Goal: Task Accomplishment & Management: Manage account settings

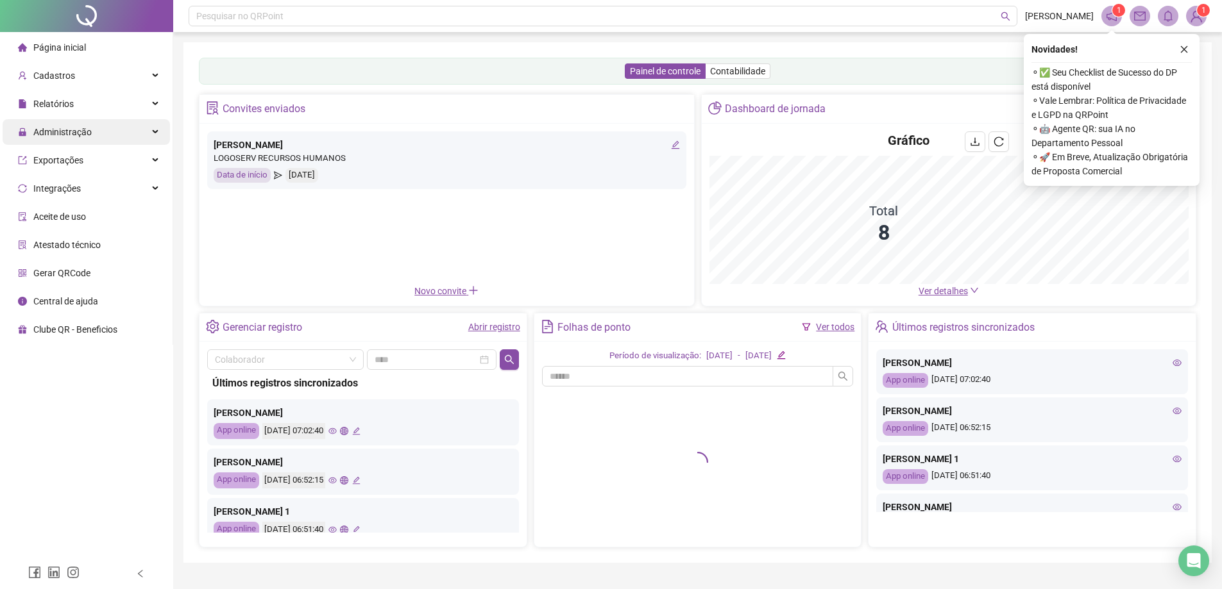
click at [53, 134] on span "Administração" at bounding box center [62, 132] width 58 height 10
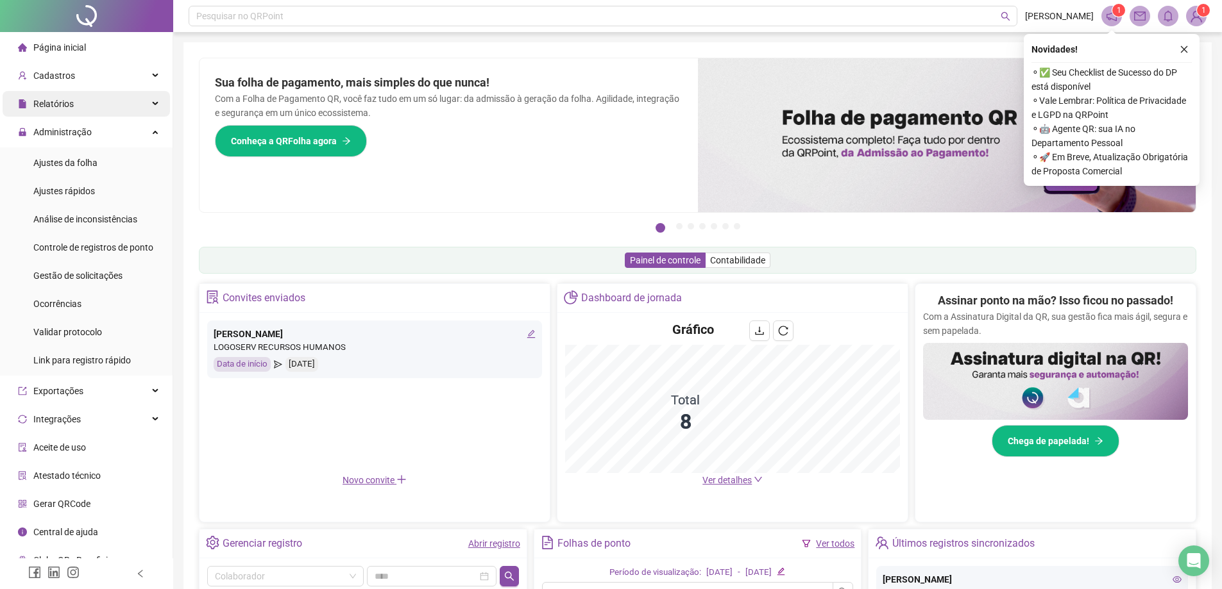
click at [55, 106] on span "Relatórios" at bounding box center [53, 104] width 40 height 10
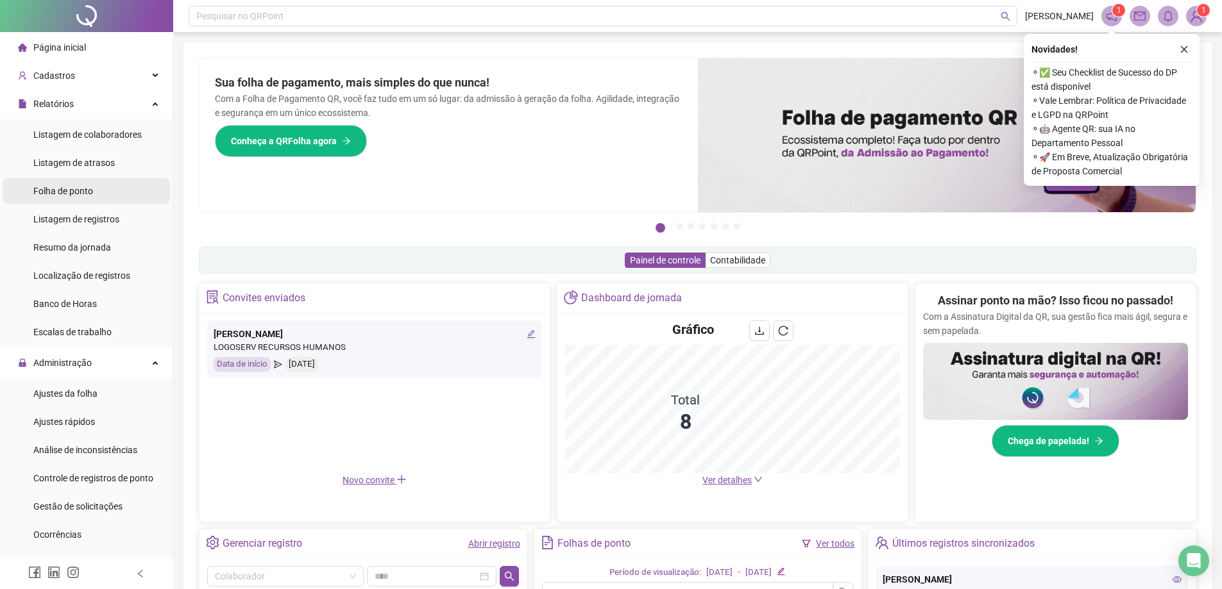
click at [83, 186] on span "Folha de ponto" at bounding box center [63, 191] width 60 height 10
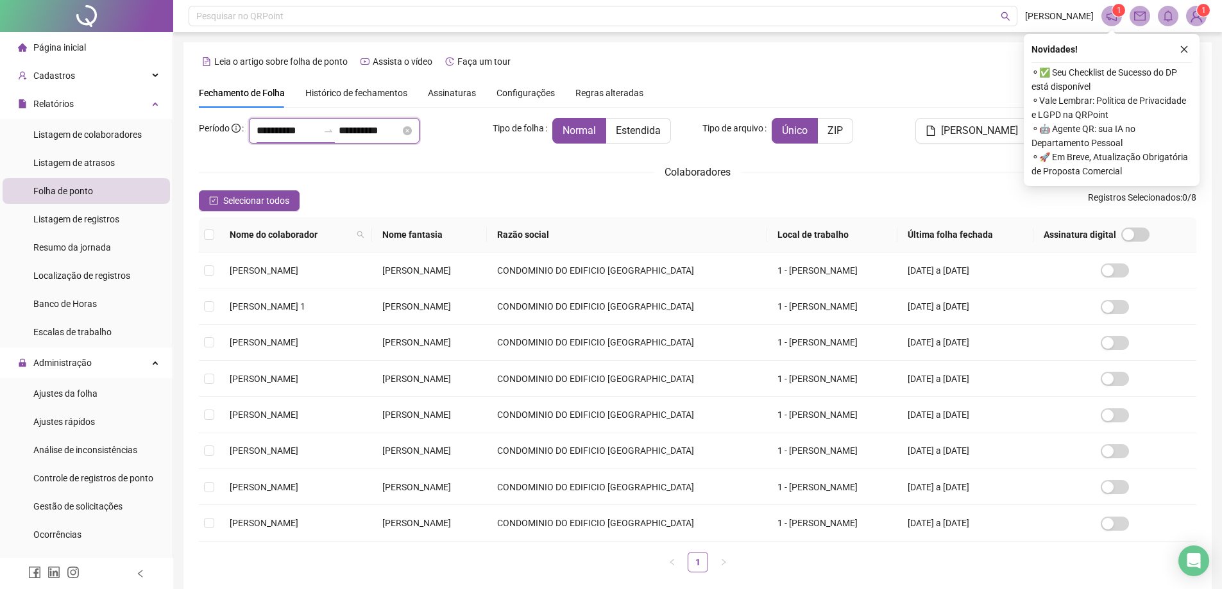
click at [305, 130] on input "**********" at bounding box center [288, 130] width 62 height 15
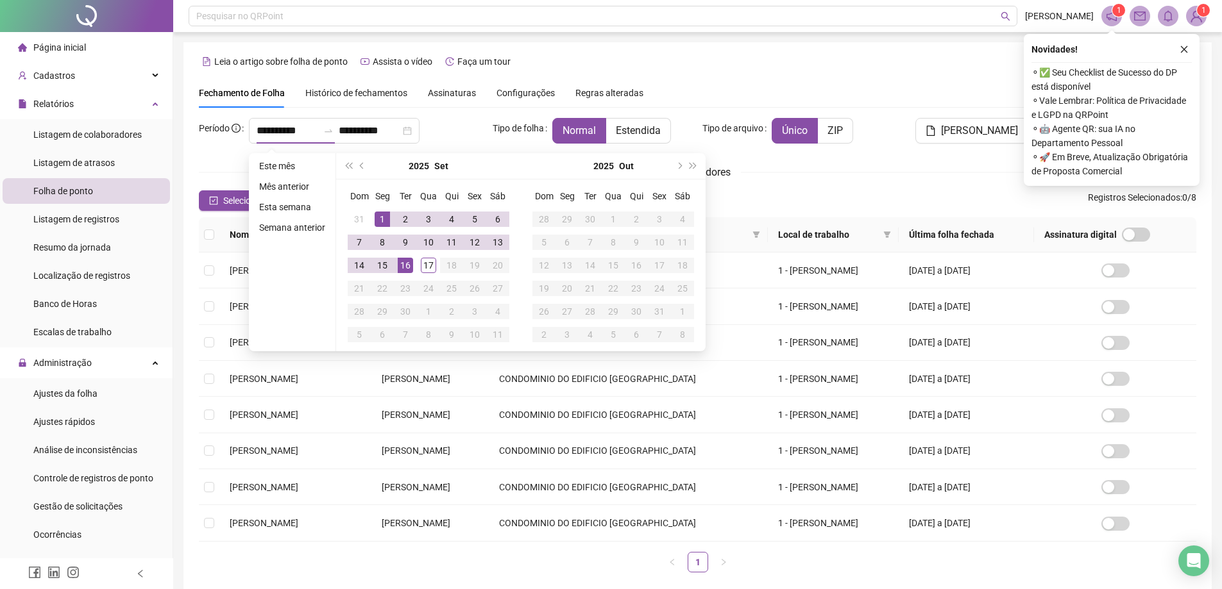
click at [508, 157] on div "[DATE]" at bounding box center [428, 166] width 185 height 26
type input "**********"
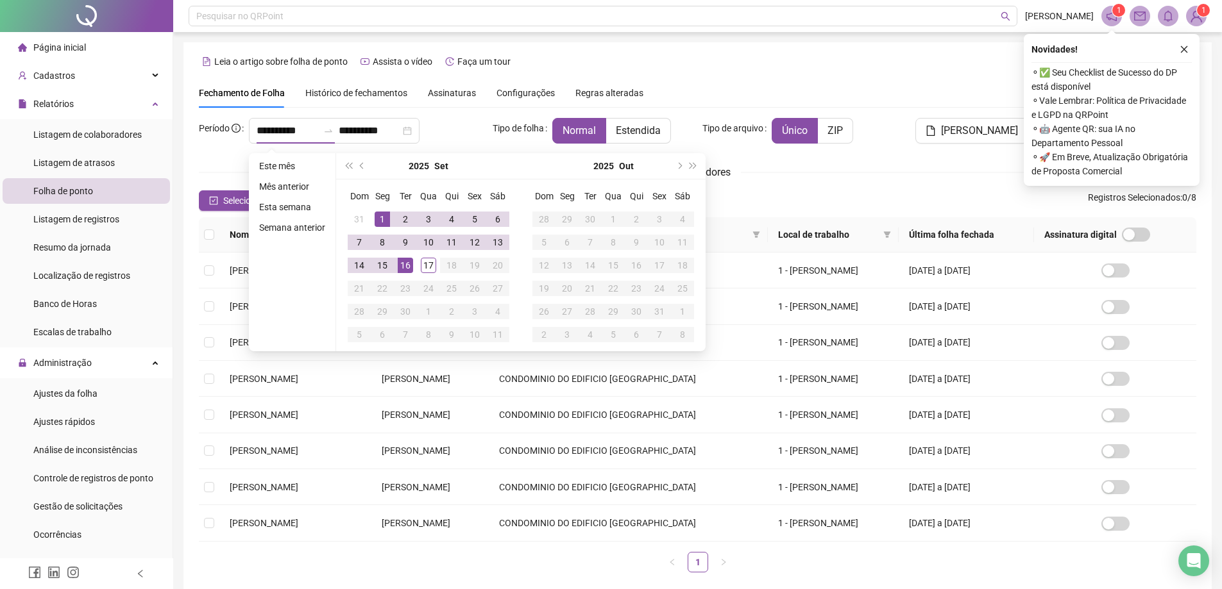
click at [198, 230] on div "Nome do colaborador Nome fantasia Razão social Local de trabalho Última folha f…" at bounding box center [697, 399] width 1007 height 365
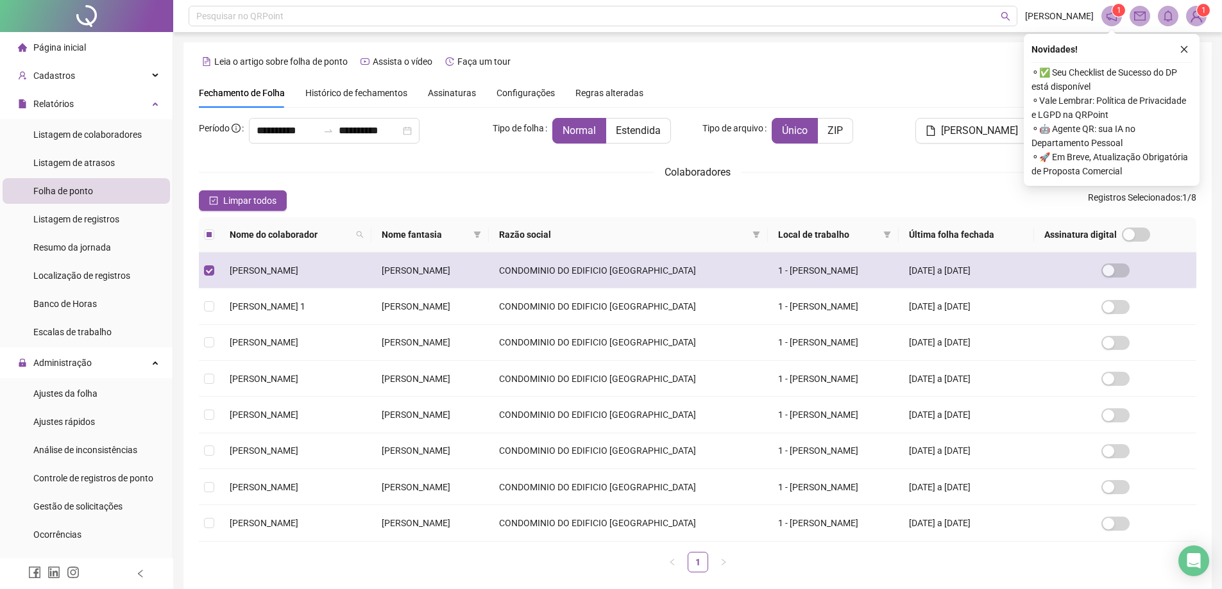
click at [901, 274] on td "[DATE] a [DATE]" at bounding box center [966, 271] width 136 height 36
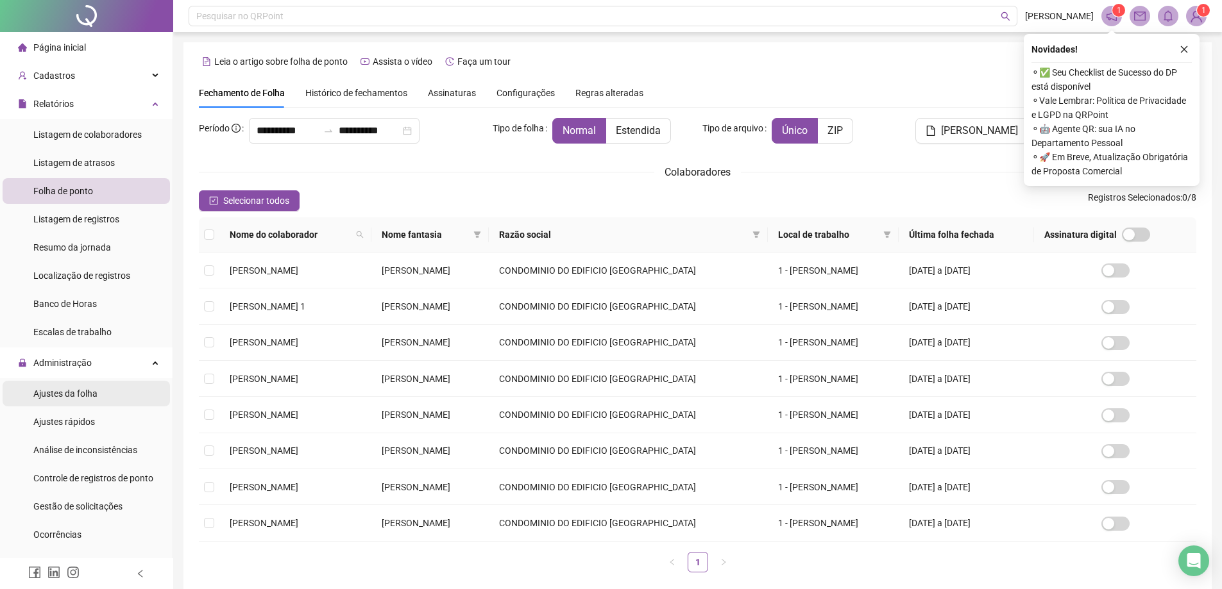
click at [91, 398] on span "Ajustes da folha" at bounding box center [65, 394] width 64 height 10
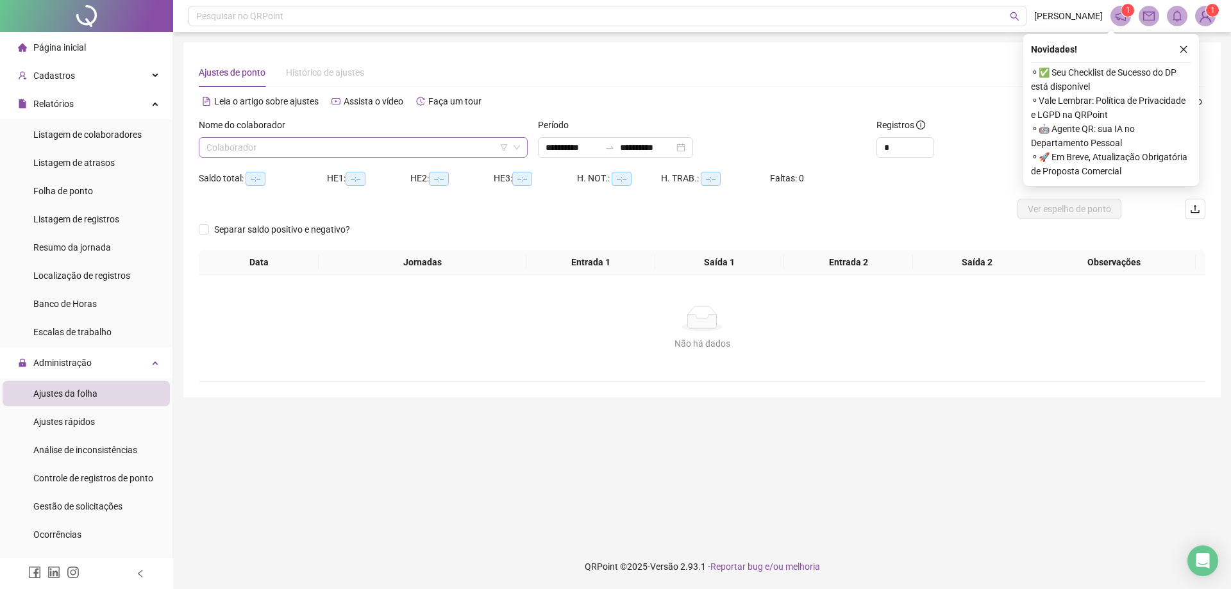
click at [272, 146] on input "search" at bounding box center [357, 147] width 302 height 19
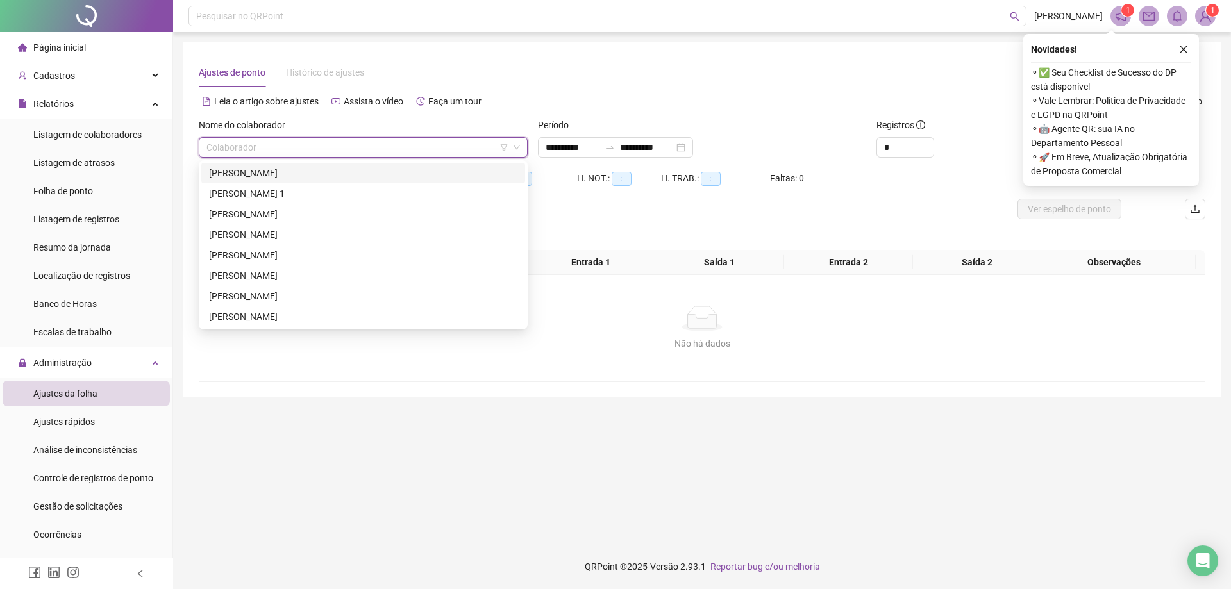
click at [275, 171] on div "[PERSON_NAME]" at bounding box center [363, 173] width 308 height 14
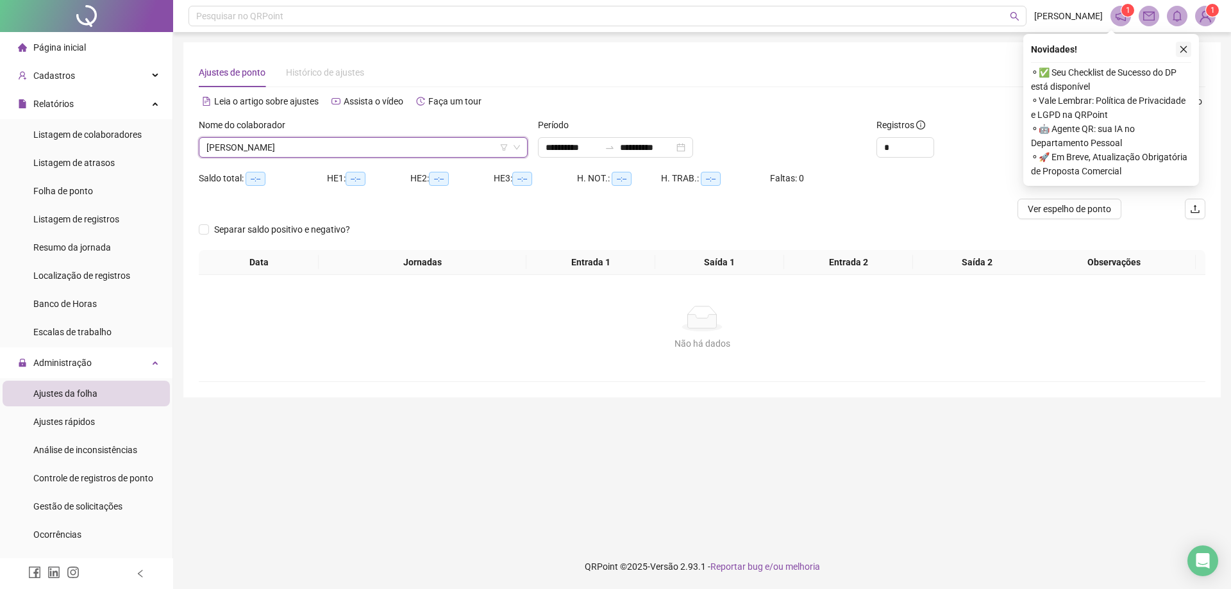
click at [1183, 51] on icon "close" at bounding box center [1184, 49] width 7 height 7
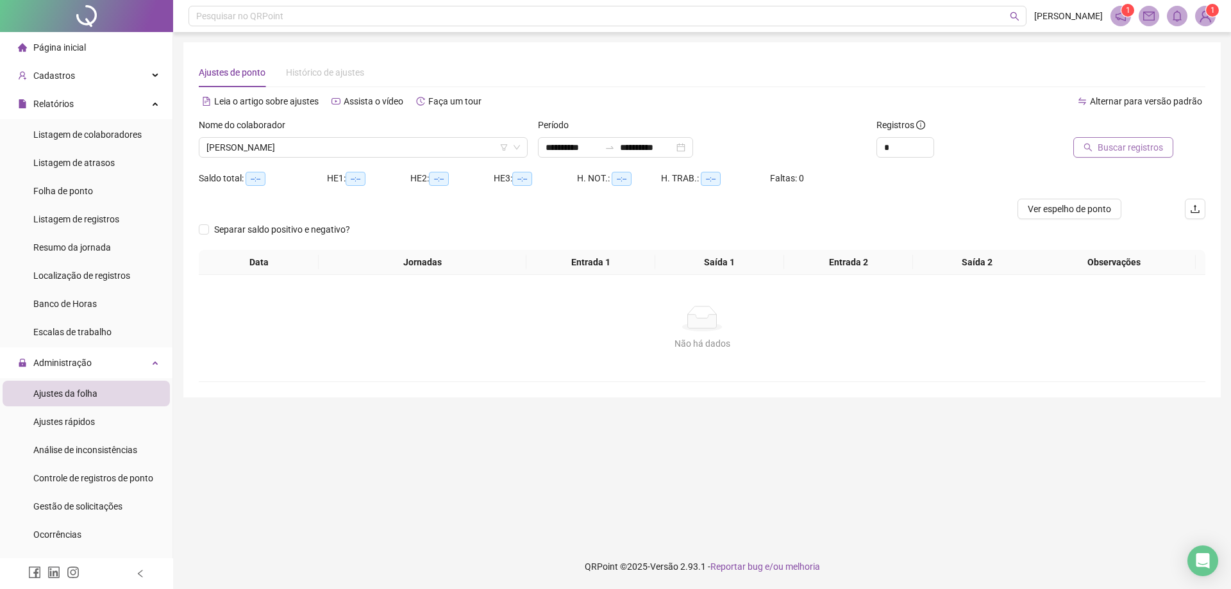
click at [1116, 141] on span "Buscar registros" at bounding box center [1130, 147] width 65 height 14
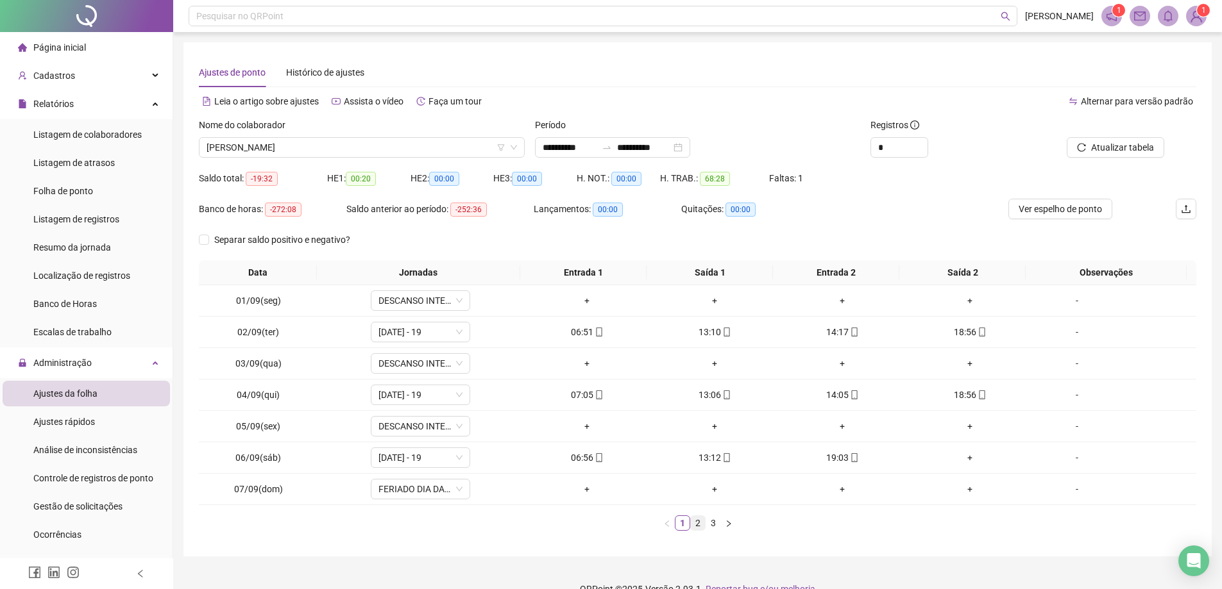
click at [696, 518] on link "2" at bounding box center [698, 523] width 14 height 14
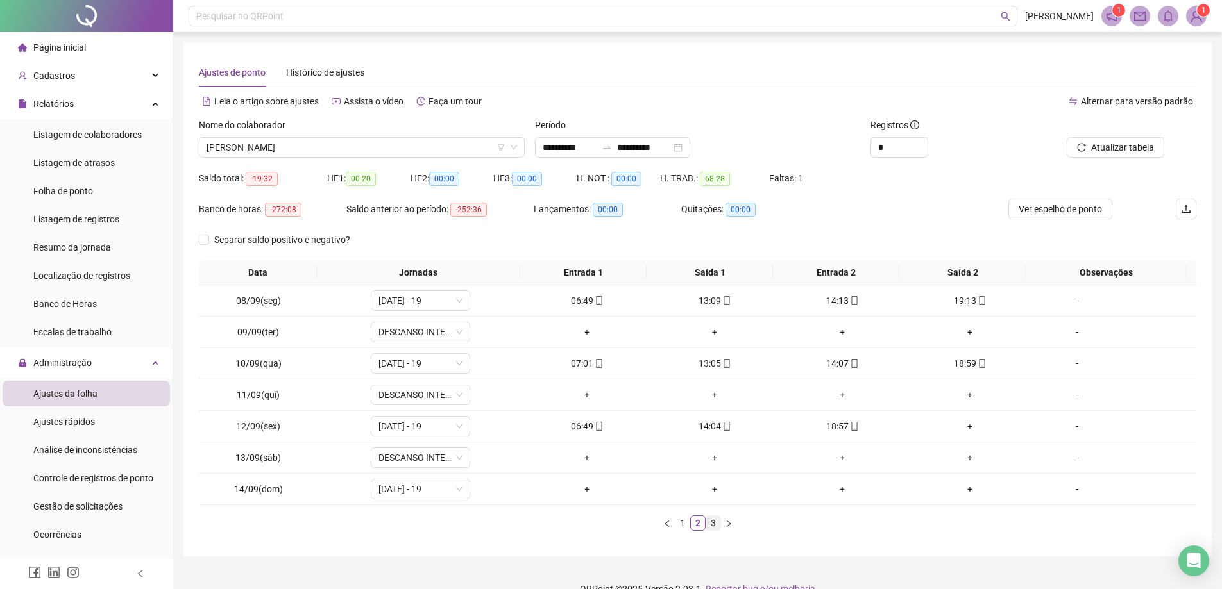
click at [716, 523] on link "3" at bounding box center [713, 523] width 14 height 14
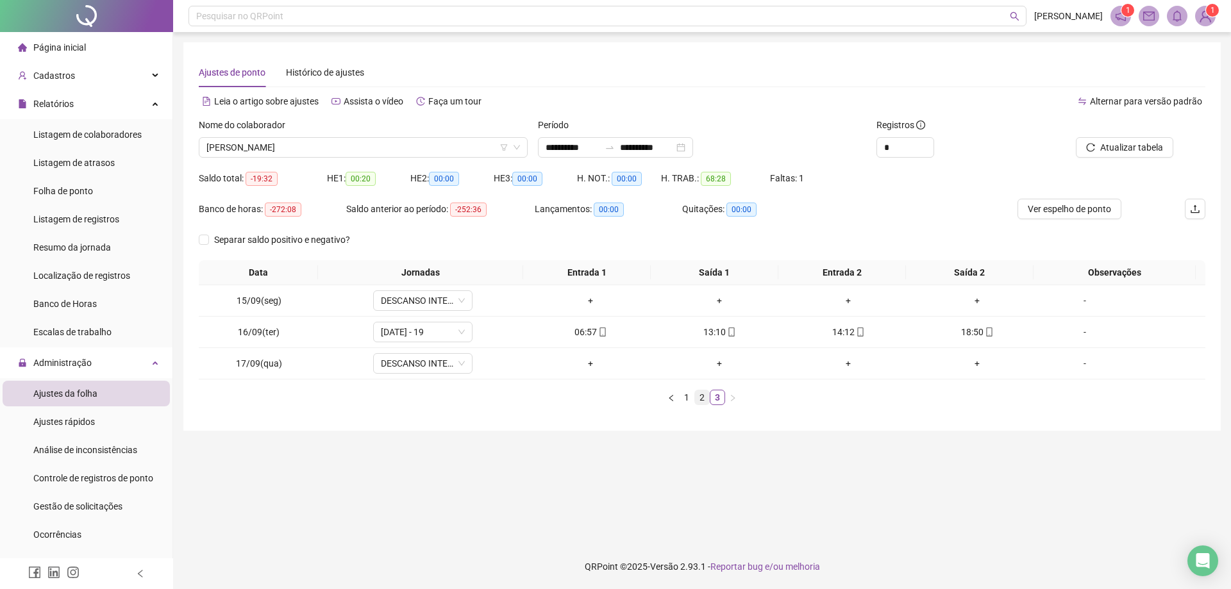
click at [698, 394] on link "2" at bounding box center [702, 398] width 14 height 14
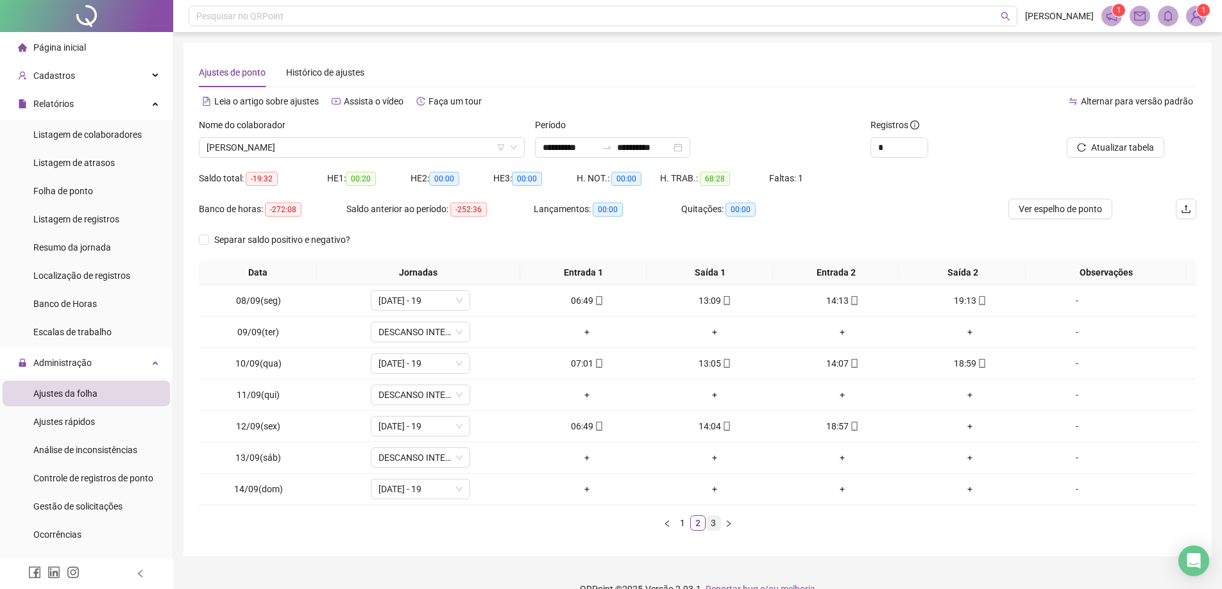
click at [714, 521] on link "3" at bounding box center [713, 523] width 14 height 14
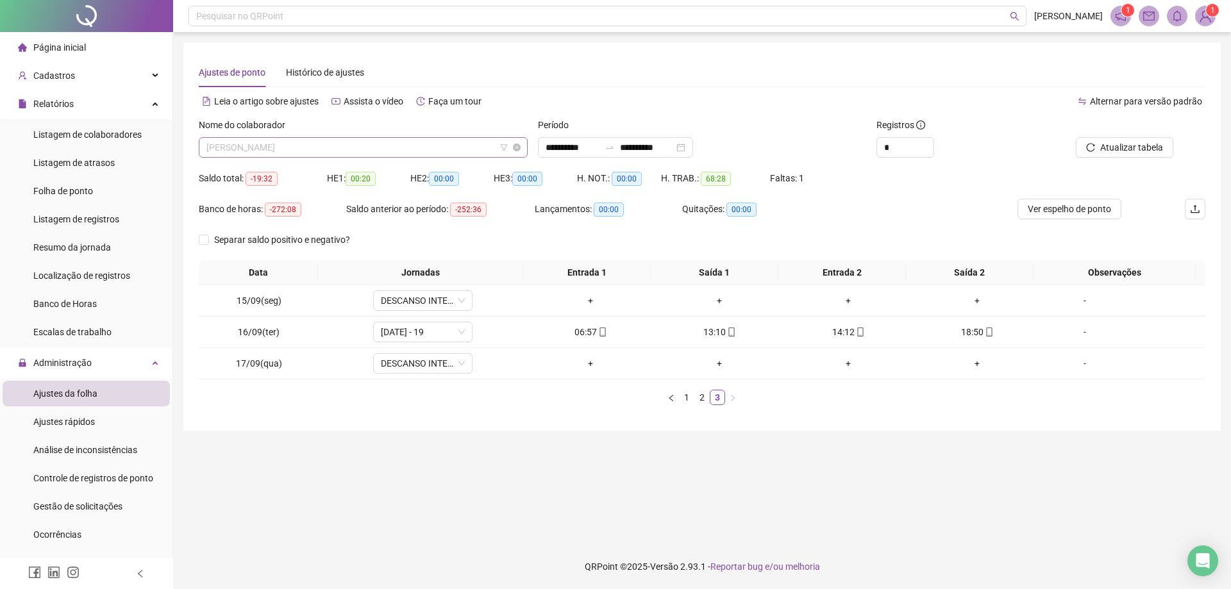
click at [424, 155] on span "[PERSON_NAME]" at bounding box center [363, 147] width 314 height 19
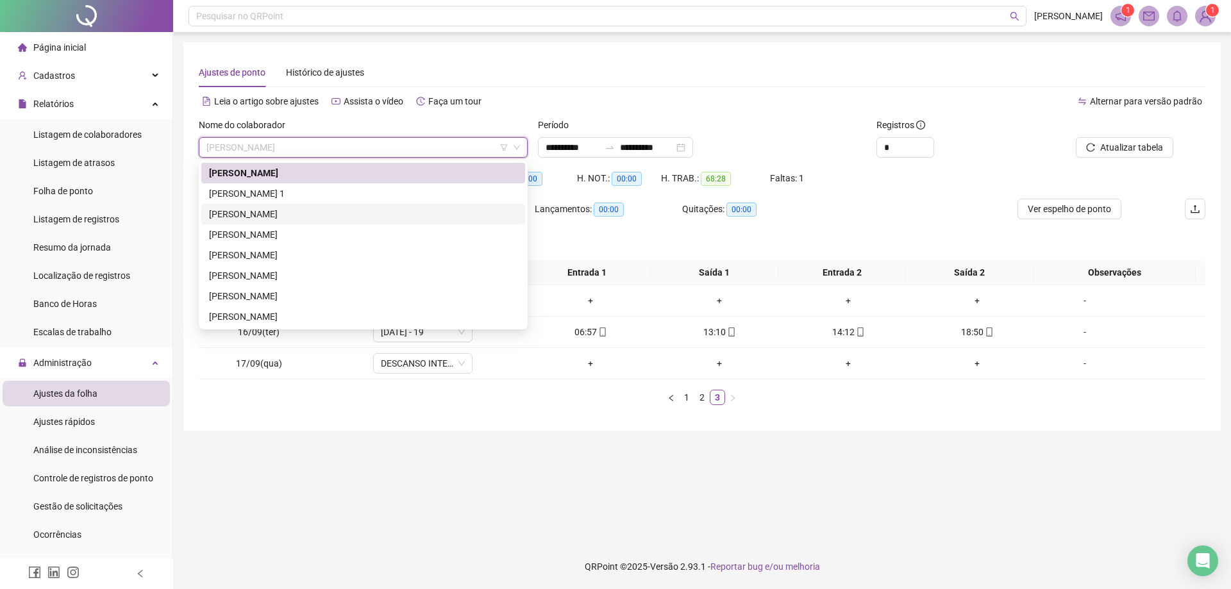
click at [349, 218] on div "[PERSON_NAME]" at bounding box center [363, 214] width 308 height 14
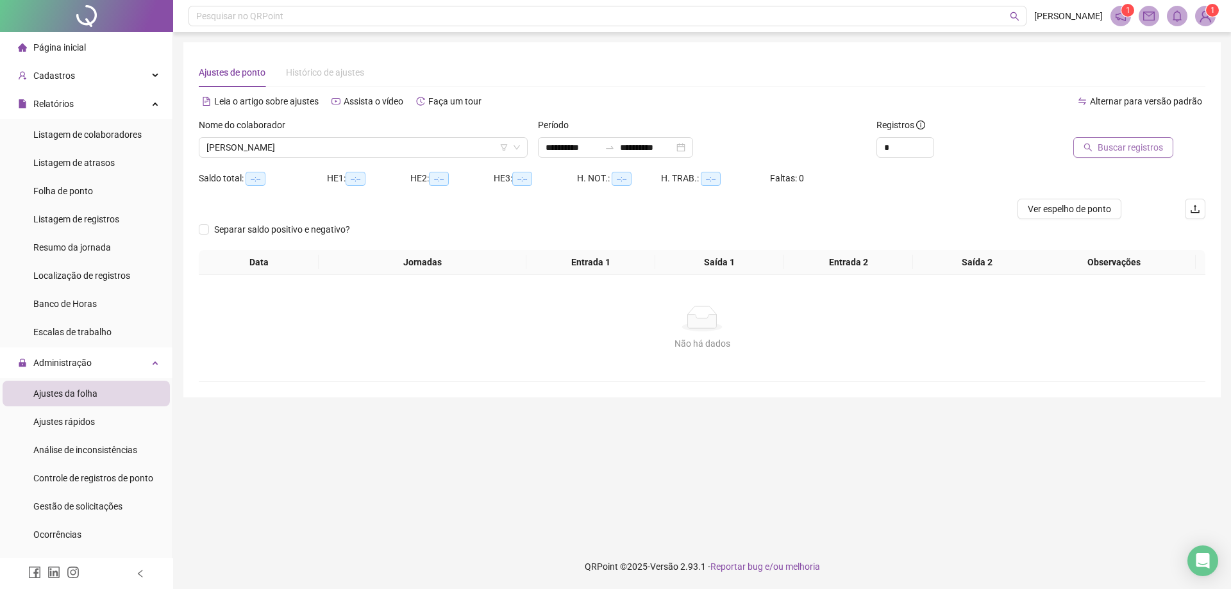
click at [1114, 149] on span "Buscar registros" at bounding box center [1130, 147] width 65 height 14
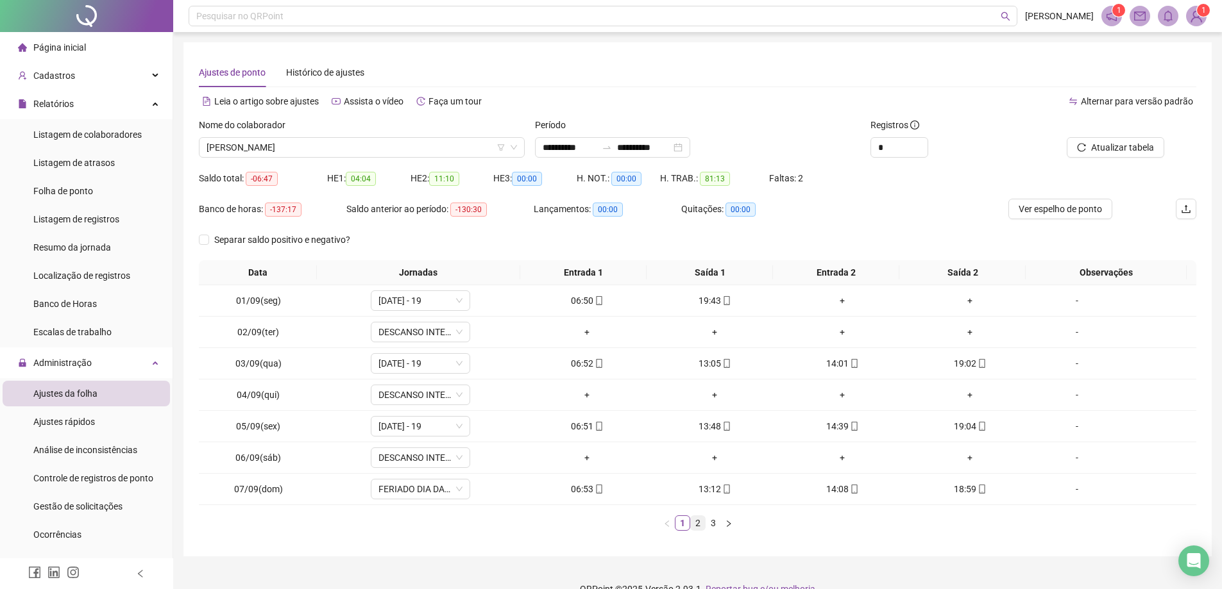
click at [696, 521] on link "2" at bounding box center [698, 523] width 14 height 14
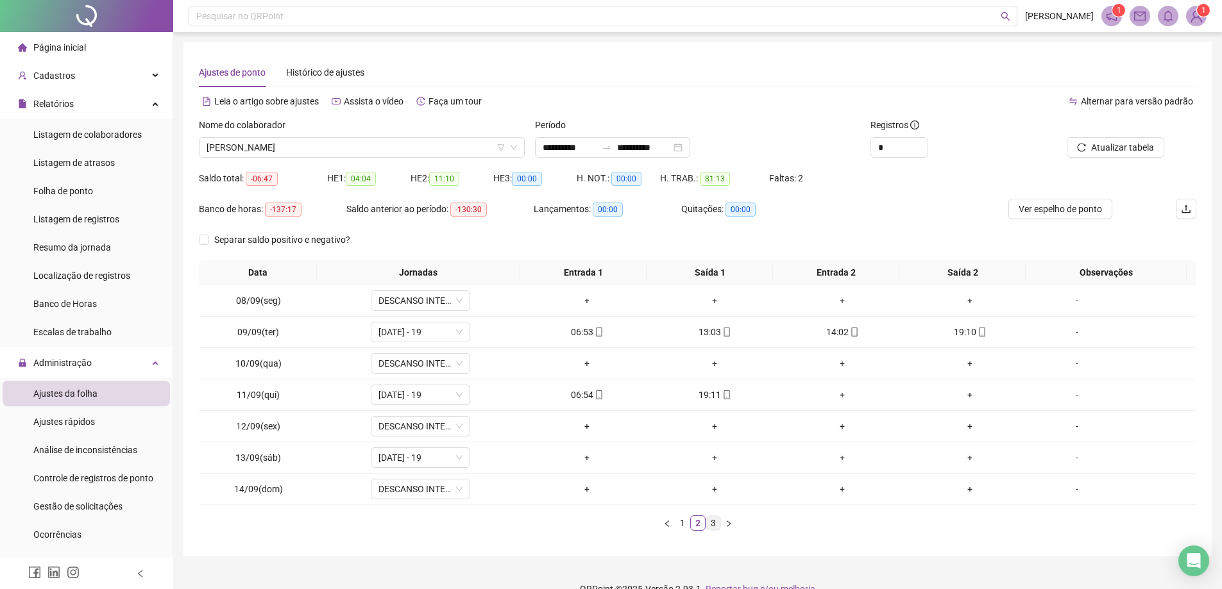
click at [711, 525] on link "3" at bounding box center [713, 523] width 14 height 14
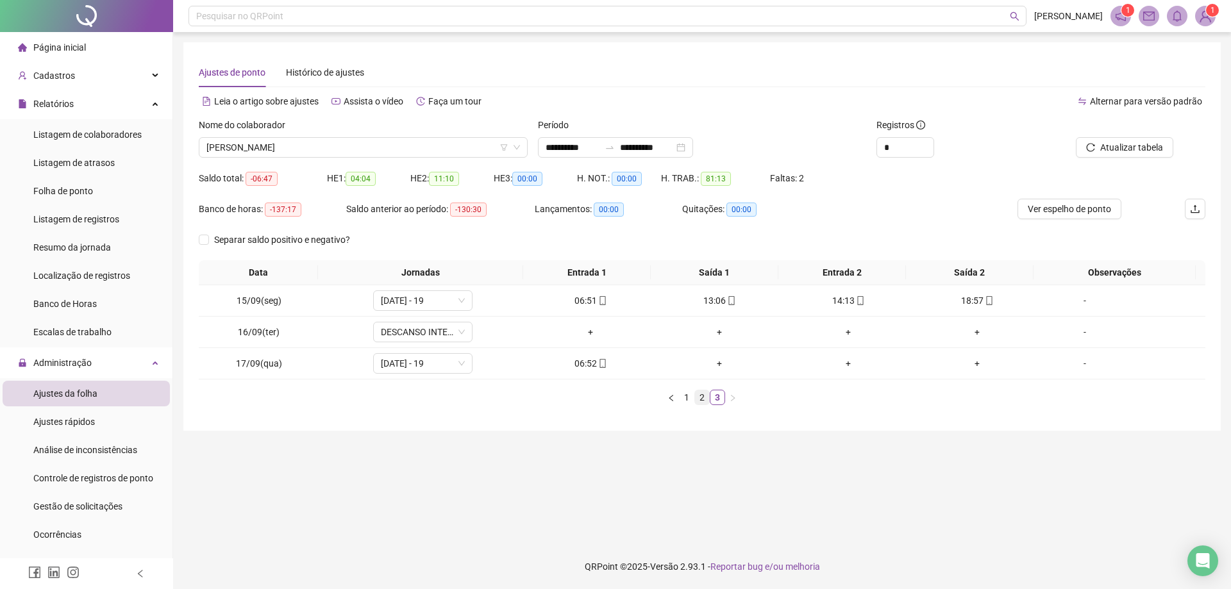
click at [702, 396] on link "2" at bounding box center [702, 398] width 14 height 14
